Goal: Information Seeking & Learning: Learn about a topic

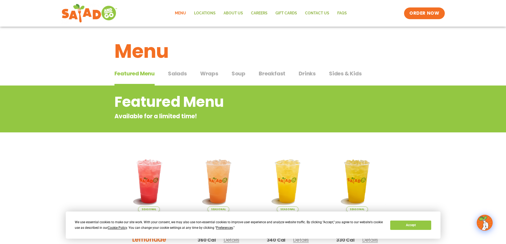
click at [172, 72] on span "Salads" at bounding box center [177, 73] width 19 height 8
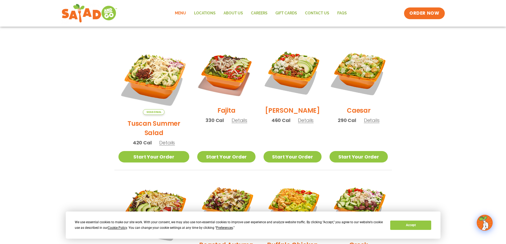
scroll to position [160, 0]
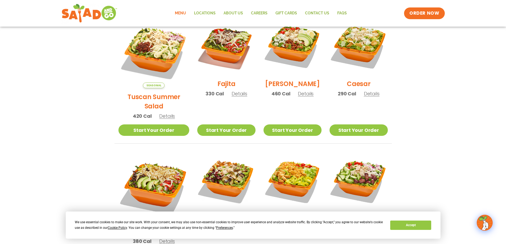
click at [161, 113] on span "Details" at bounding box center [167, 116] width 16 height 7
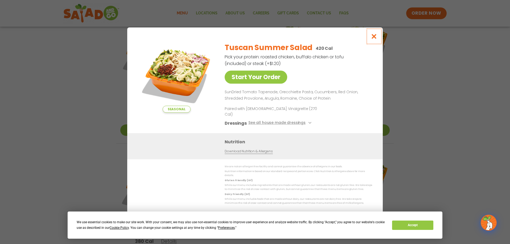
click at [373, 39] on icon "Close modal" at bounding box center [374, 37] width 7 height 6
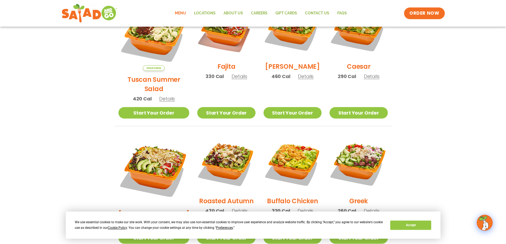
scroll to position [186, 0]
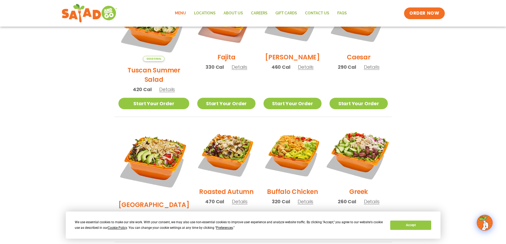
click at [359, 142] on img at bounding box center [358, 154] width 68 height 68
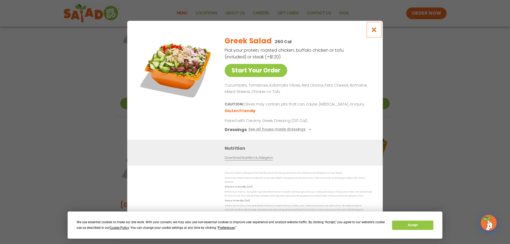
click at [372, 30] on icon "Close modal" at bounding box center [374, 30] width 7 height 6
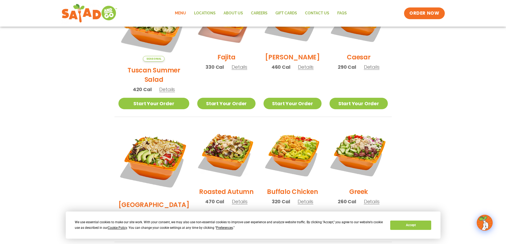
click at [160, 211] on span "Details" at bounding box center [167, 214] width 16 height 7
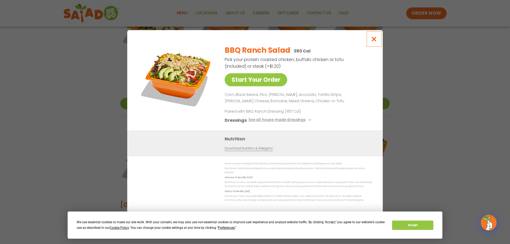
click at [375, 40] on icon "Close modal" at bounding box center [374, 39] width 7 height 6
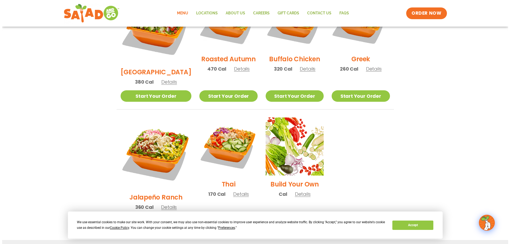
scroll to position [319, 0]
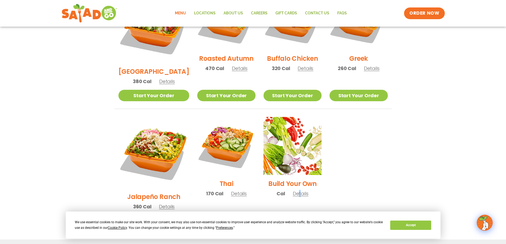
click at [295, 190] on span "Details" at bounding box center [301, 193] width 16 height 7
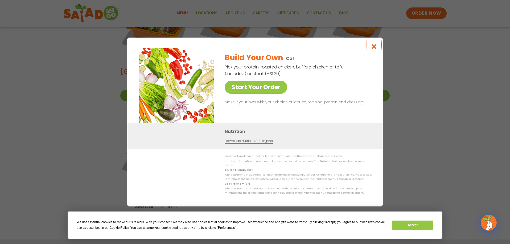
click at [373, 48] on icon "Close modal" at bounding box center [374, 47] width 7 height 6
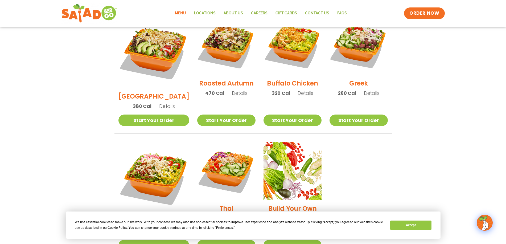
scroll to position [280, 0]
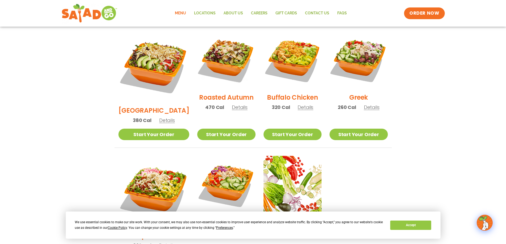
click at [159, 117] on span "Details" at bounding box center [167, 120] width 16 height 7
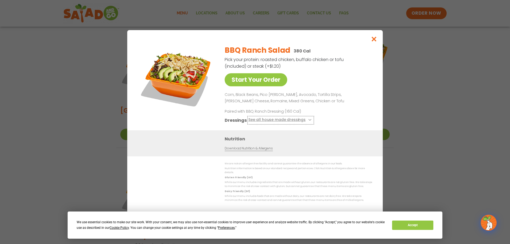
click at [265, 120] on button "See all house made dressings" at bounding box center [280, 120] width 65 height 7
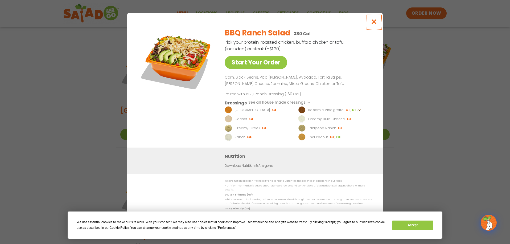
drag, startPoint x: 375, startPoint y: 22, endPoint x: 371, endPoint y: 28, distance: 6.8
click at [374, 23] on icon "Close modal" at bounding box center [374, 22] width 7 height 6
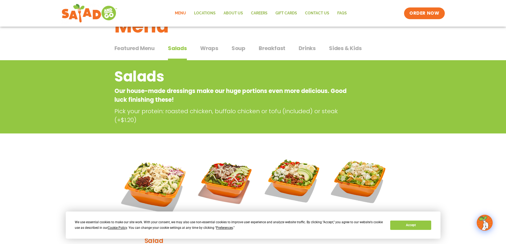
scroll to position [0, 0]
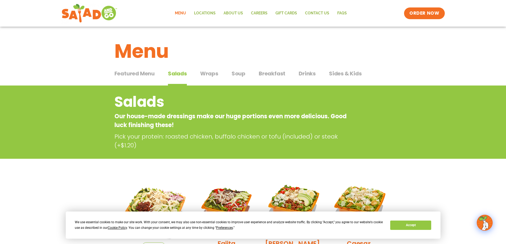
click at [206, 72] on span "Wraps" at bounding box center [209, 73] width 18 height 8
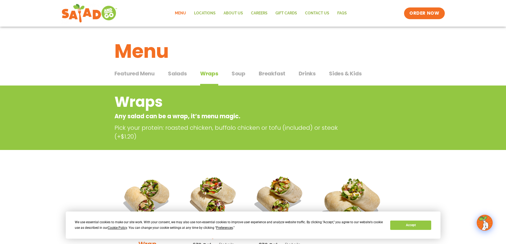
click at [234, 72] on span "Soup" at bounding box center [238, 73] width 14 height 8
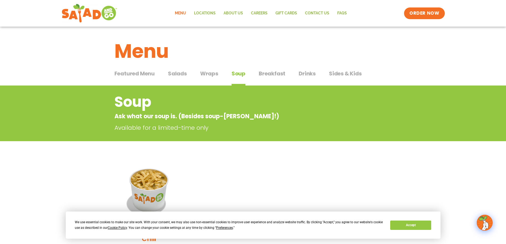
click at [176, 74] on span "Salads" at bounding box center [177, 73] width 19 height 8
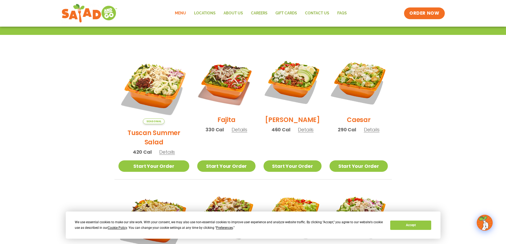
scroll to position [133, 0]
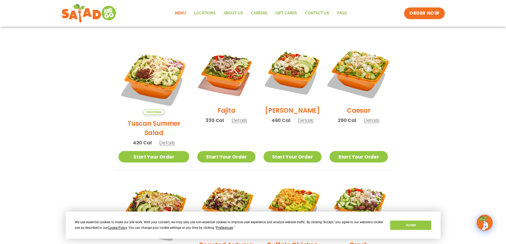
click at [362, 56] on img at bounding box center [358, 73] width 68 height 68
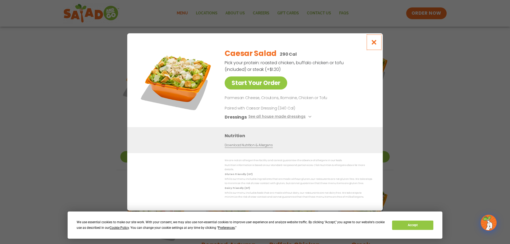
click at [373, 44] on icon "Close modal" at bounding box center [374, 42] width 7 height 6
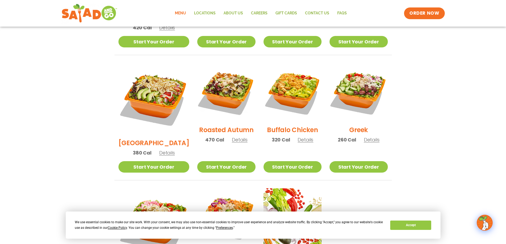
scroll to position [266, 0]
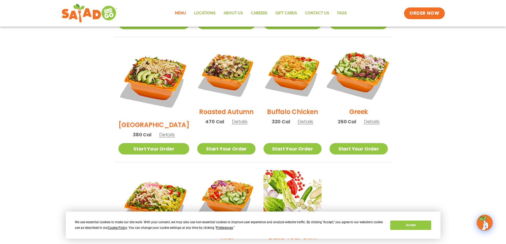
click at [349, 65] on img at bounding box center [358, 74] width 68 height 68
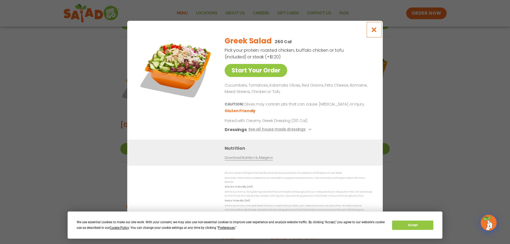
click at [374, 32] on icon "Close modal" at bounding box center [374, 30] width 7 height 6
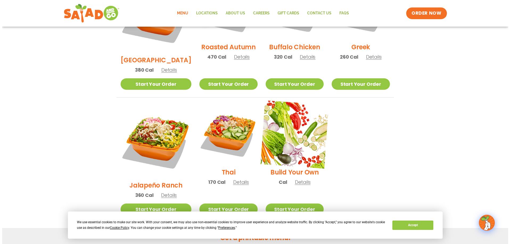
scroll to position [346, 0]
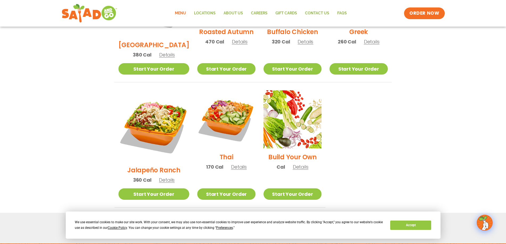
click at [160, 165] on h2 "Jalapeño Ranch" at bounding box center [153, 169] width 53 height 9
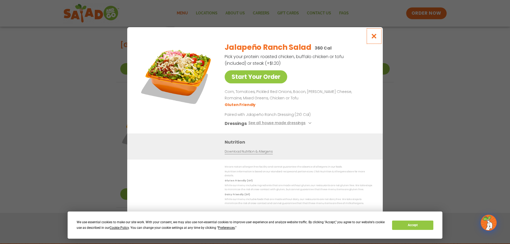
click at [372, 38] on icon "Close modal" at bounding box center [374, 36] width 7 height 6
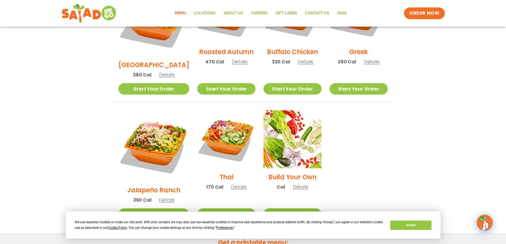
scroll to position [280, 0]
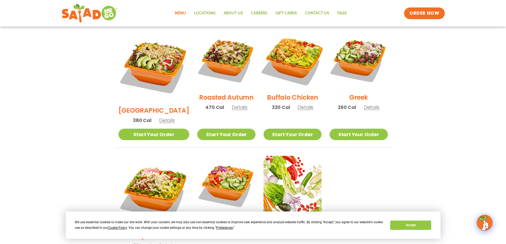
click at [290, 42] on img at bounding box center [292, 60] width 68 height 68
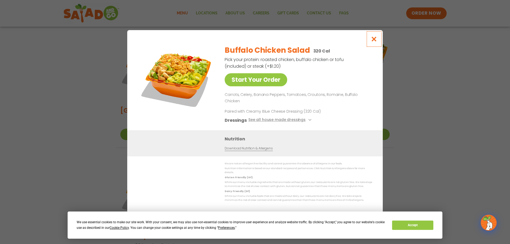
click at [375, 42] on icon "Close modal" at bounding box center [374, 39] width 7 height 6
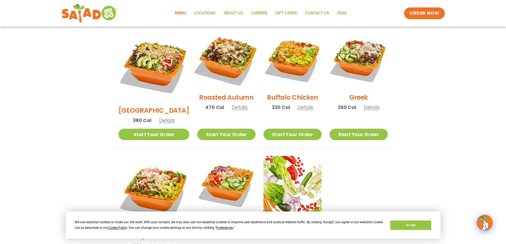
click at [226, 55] on img at bounding box center [226, 60] width 68 height 68
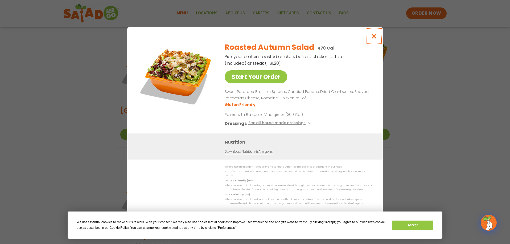
click at [374, 37] on icon "Close modal" at bounding box center [374, 36] width 7 height 6
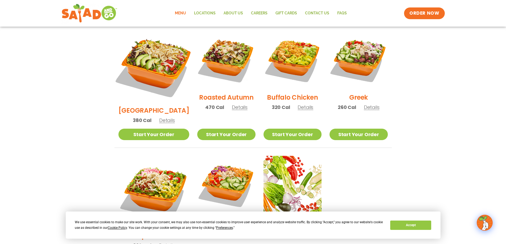
click at [156, 56] on img at bounding box center [153, 65] width 83 height 83
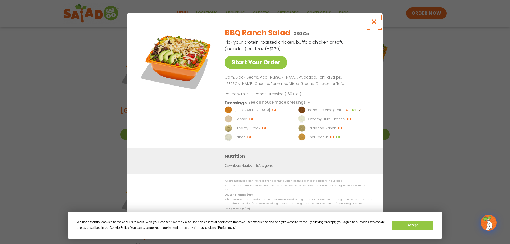
click at [375, 24] on icon "Close modal" at bounding box center [374, 22] width 7 height 6
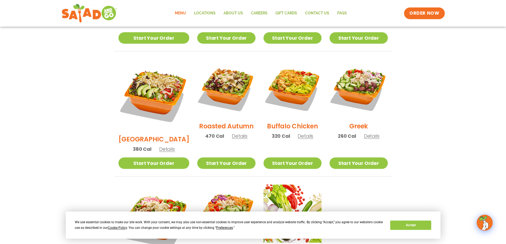
scroll to position [238, 0]
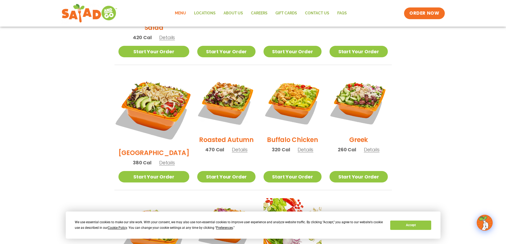
click at [151, 87] on img at bounding box center [153, 108] width 83 height 83
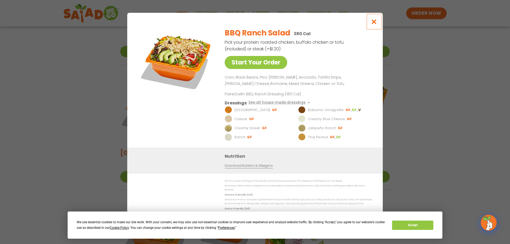
click at [372, 23] on icon "Close modal" at bounding box center [374, 22] width 7 height 6
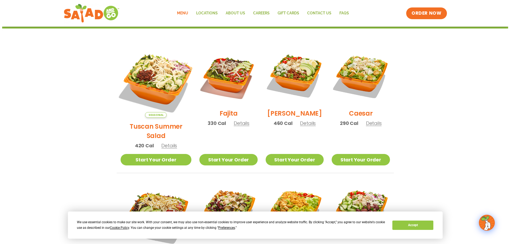
scroll to position [132, 0]
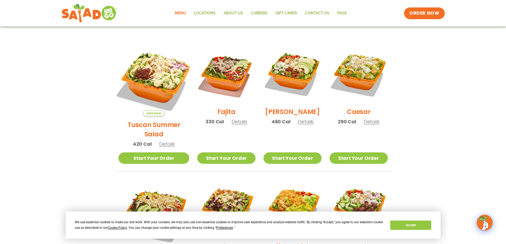
click at [148, 63] on img at bounding box center [153, 80] width 83 height 83
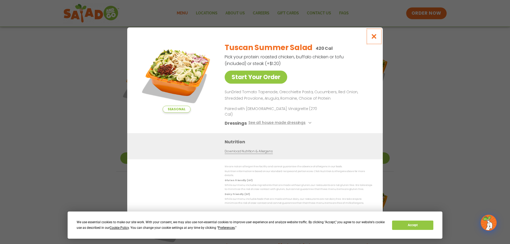
click at [377, 39] on icon "Close modal" at bounding box center [374, 37] width 7 height 6
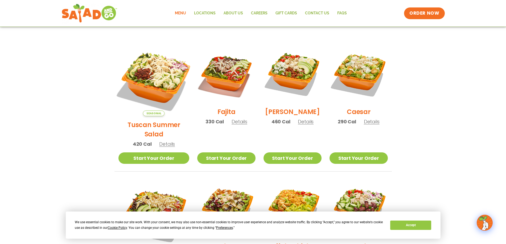
click at [151, 83] on img at bounding box center [153, 80] width 83 height 83
